Goal: Task Accomplishment & Management: Manage account settings

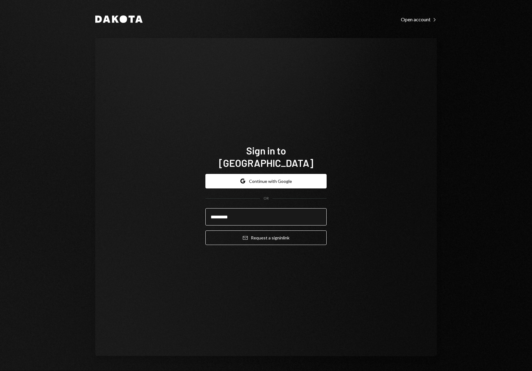
click at [265, 211] on input "*********" at bounding box center [265, 216] width 121 height 17
type input "**********"
click at [205, 231] on button "Email Request a sign in link" at bounding box center [265, 238] width 121 height 15
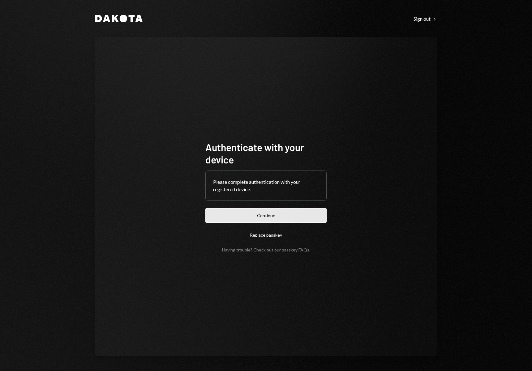
click at [271, 216] on button "Continue" at bounding box center [265, 215] width 121 height 15
drag, startPoint x: 281, startPoint y: 204, endPoint x: 280, endPoint y: 213, distance: 9.4
click at [282, 205] on form "Authenticate with your device Please complete authentication with your register…" at bounding box center [265, 197] width 121 height 112
click at [275, 217] on button "Continue" at bounding box center [265, 215] width 121 height 15
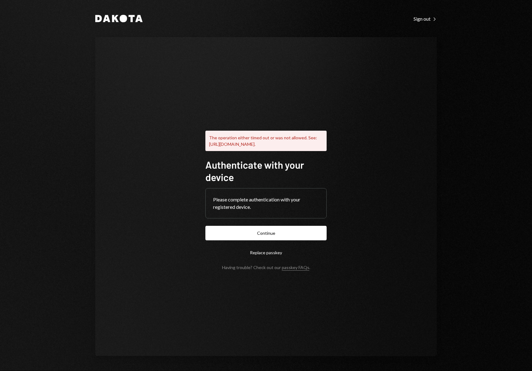
click at [124, 27] on div "Dakota Sign out Right Caret The operation either timed out or was not allowed. …" at bounding box center [265, 185] width 371 height 371
click at [126, 22] on div "Dakota Sign out Right Caret The operation either timed out or was not allowed. …" at bounding box center [265, 185] width 371 height 371
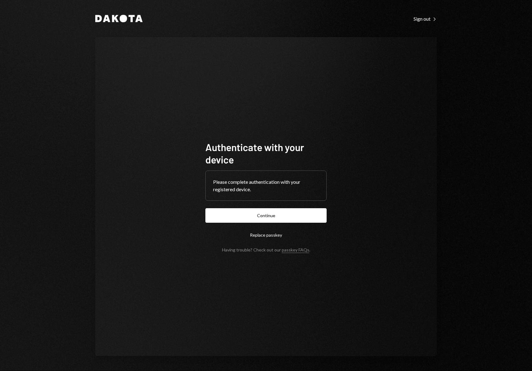
click at [267, 217] on button "Continue" at bounding box center [265, 215] width 121 height 15
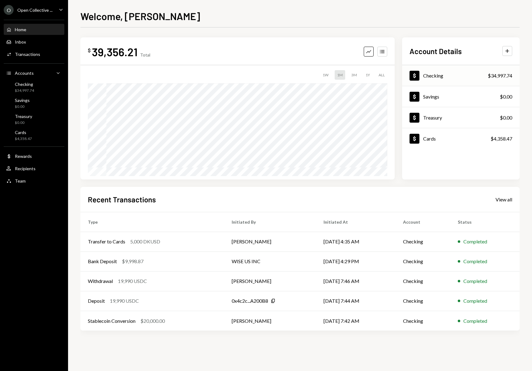
click at [442, 79] on div "Dollar Checking" at bounding box center [426, 76] width 34 height 10
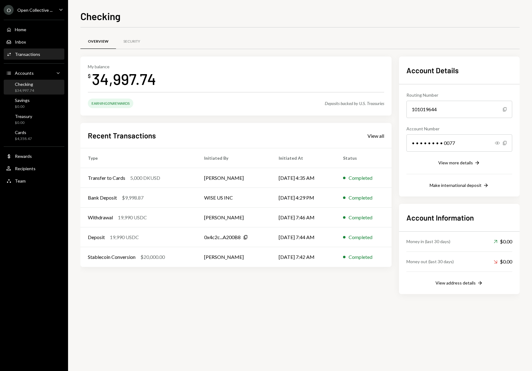
click at [26, 57] on div "Activities Transactions" at bounding box center [34, 54] width 56 height 11
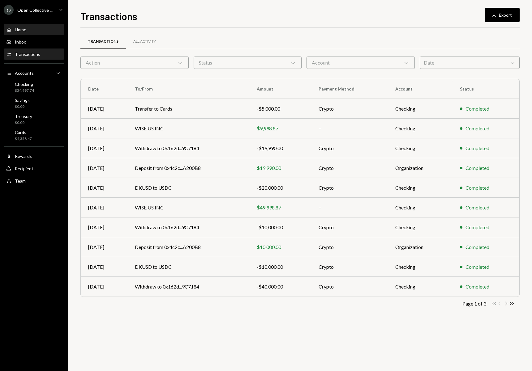
click at [27, 28] on div "Home Home" at bounding box center [34, 30] width 56 height 6
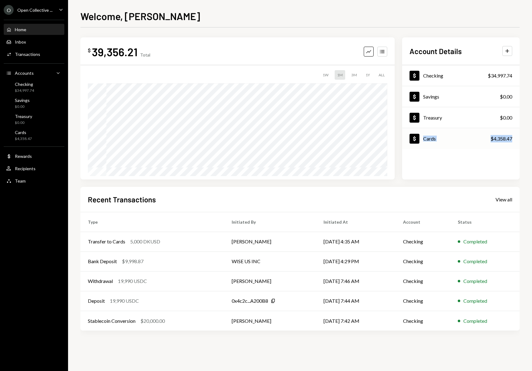
click at [442, 140] on div "Dollar Cards $4,358.47" at bounding box center [460, 139] width 117 height 20
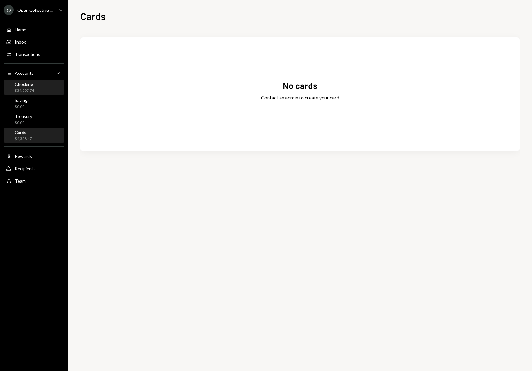
click at [27, 87] on div "Checking $34,997.74" at bounding box center [24, 88] width 19 height 12
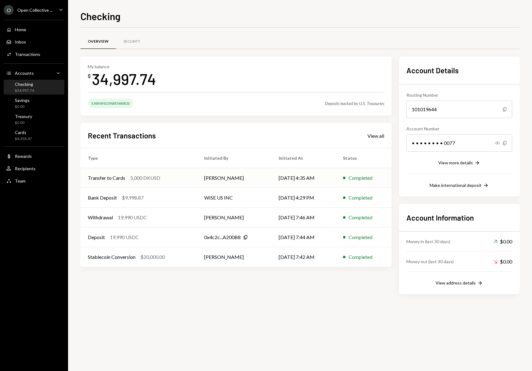
click at [263, 180] on td "[PERSON_NAME]" at bounding box center [234, 178] width 75 height 20
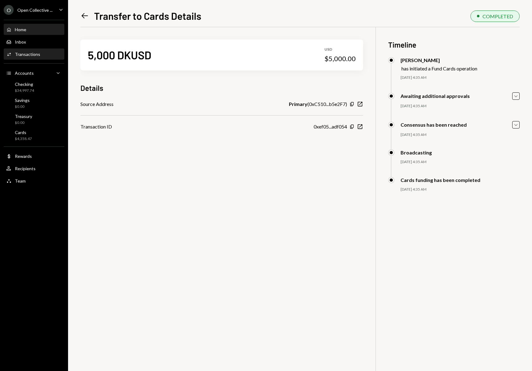
click at [17, 29] on div "Home" at bounding box center [20, 29] width 11 height 5
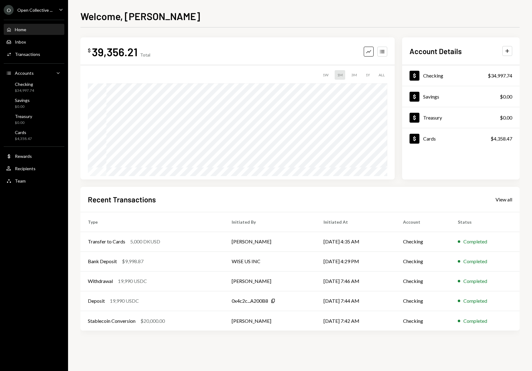
drag, startPoint x: 512, startPoint y: 77, endPoint x: 115, endPoint y: 0, distance: 404.0
drag, startPoint x: 144, startPoint y: 242, endPoint x: 160, endPoint y: 243, distance: 15.2
click at [160, 243] on div "5,000 DKUSD" at bounding box center [145, 241] width 30 height 7
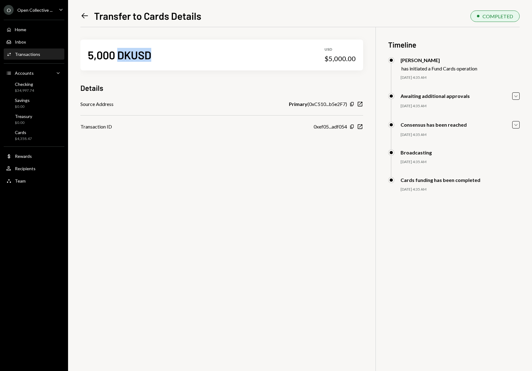
drag, startPoint x: 120, startPoint y: 57, endPoint x: 163, endPoint y: 57, distance: 42.7
click at [163, 57] on div "5,000 DKUSD USD $5,000.00" at bounding box center [221, 55] width 283 height 31
copy div "DKUSD"
click at [177, 58] on div "5,000 DKUSD USD $5,000.00" at bounding box center [221, 55] width 283 height 31
click at [83, 19] on icon "Left Arrow" at bounding box center [84, 15] width 9 height 9
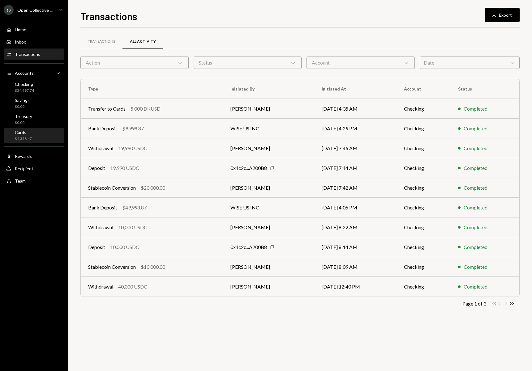
click at [23, 138] on div "$4,358.47" at bounding box center [23, 138] width 17 height 5
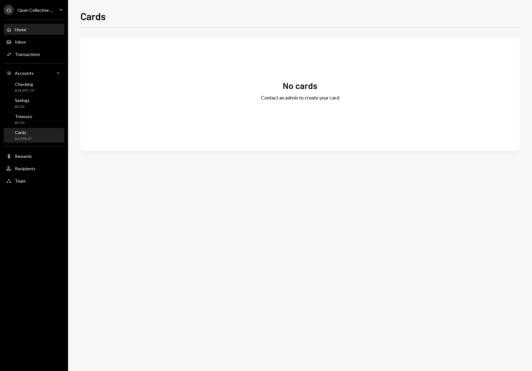
click at [37, 27] on div "Home Home" at bounding box center [34, 30] width 56 height 6
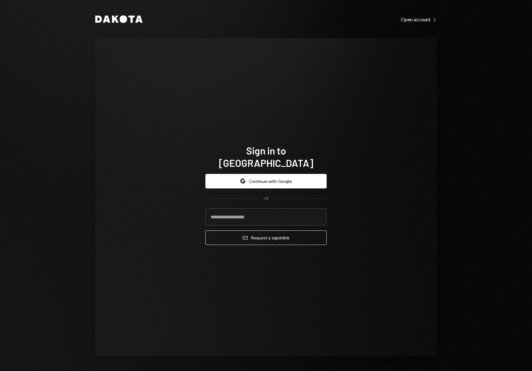
type input "**********"
click at [205, 231] on button "Email Request a sign in link" at bounding box center [265, 238] width 121 height 15
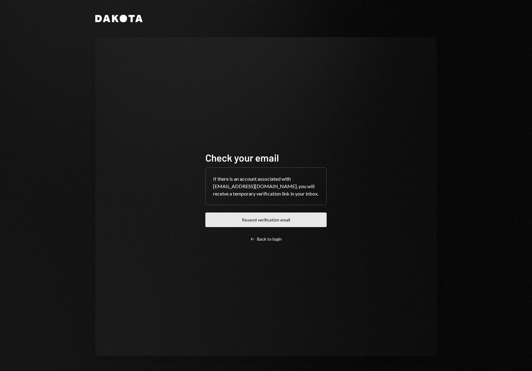
click at [269, 219] on button "Resend verification email" at bounding box center [265, 220] width 121 height 15
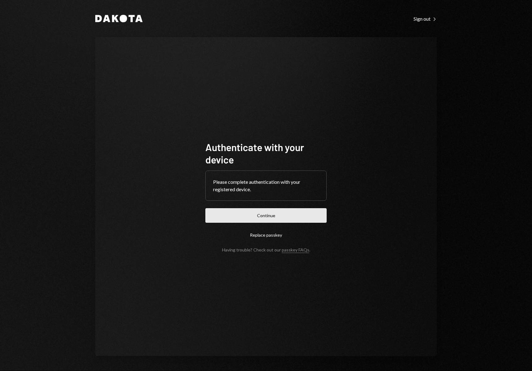
click at [262, 217] on button "Continue" at bounding box center [265, 215] width 121 height 15
